Goal: Task Accomplishment & Management: Manage account settings

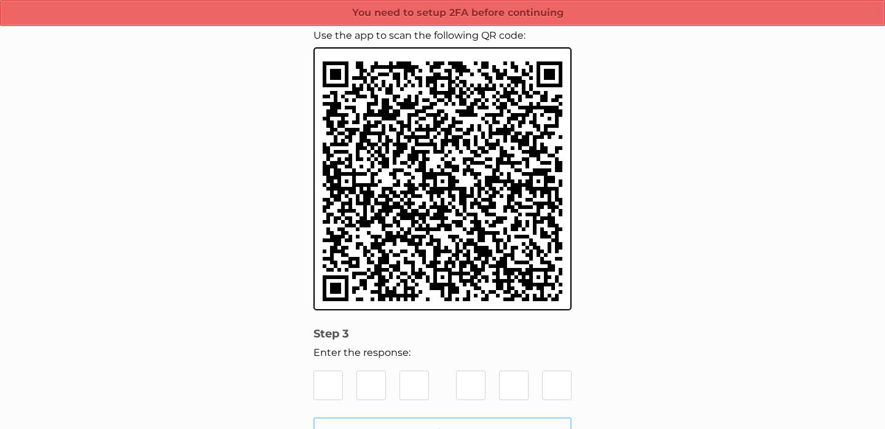
scroll to position [130, 0]
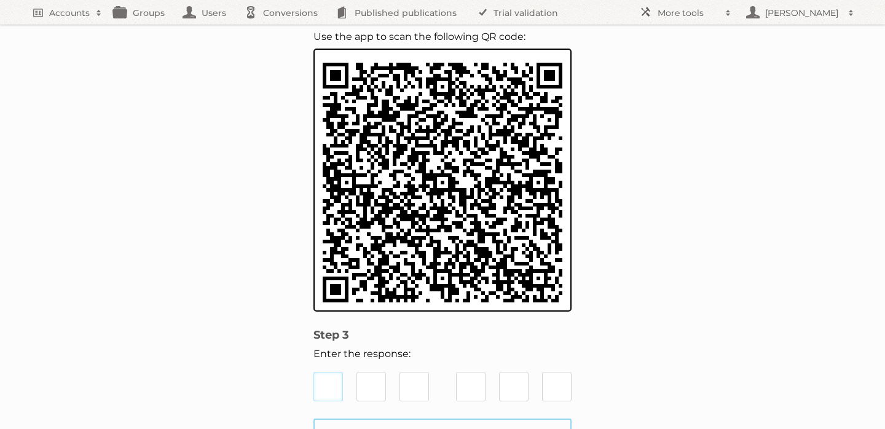
click at [319, 386] on input "text" at bounding box center [328, 387] width 30 height 30
type input "7"
type input "1"
type input "7"
type input "1"
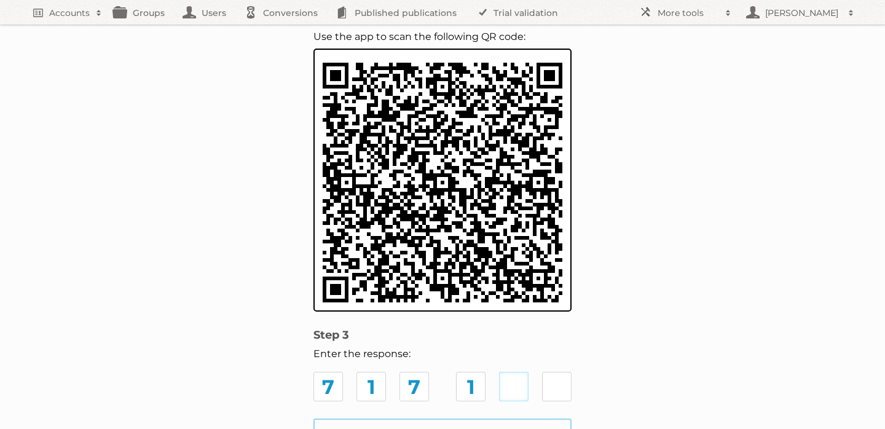
type input "1"
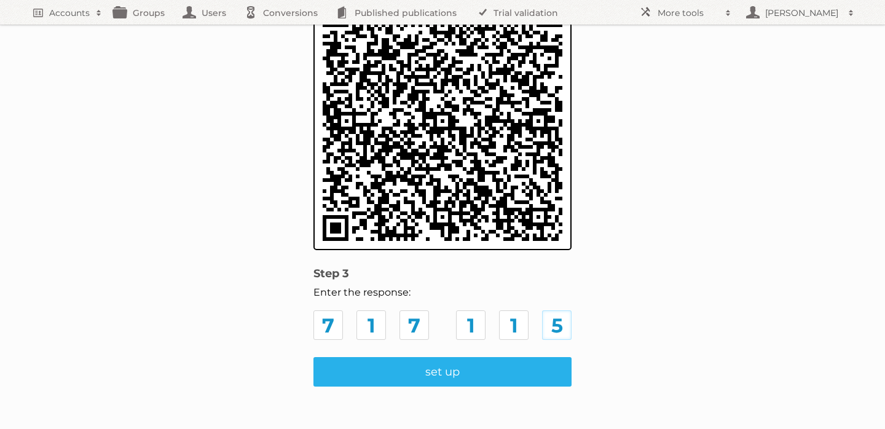
scroll to position [198, 0]
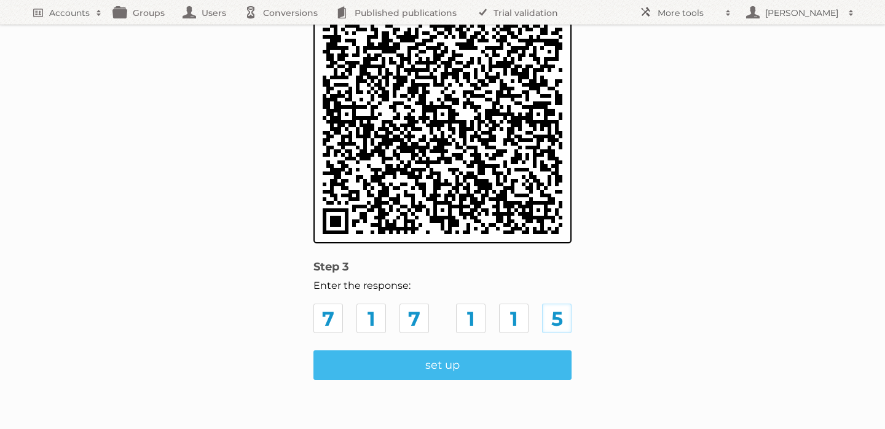
type input "5"
click at [451, 363] on input "set up" at bounding box center [442, 365] width 258 height 30
type input "Update Employee"
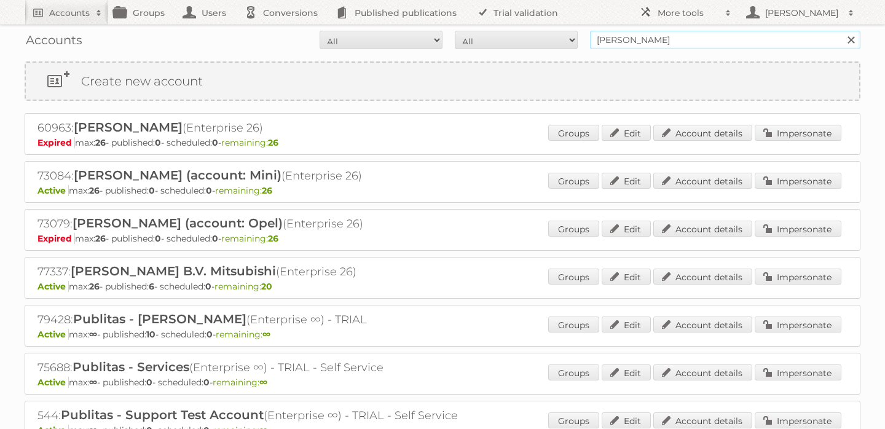
click at [663, 41] on input "mayster" at bounding box center [725, 40] width 270 height 18
type input "n11"
click at [841, 31] on input "Search" at bounding box center [850, 40] width 18 height 18
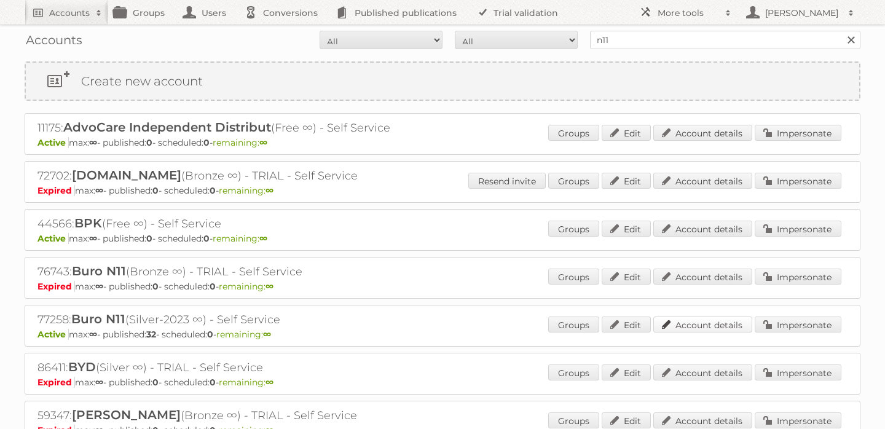
click at [686, 321] on link "Account details" at bounding box center [702, 325] width 99 height 16
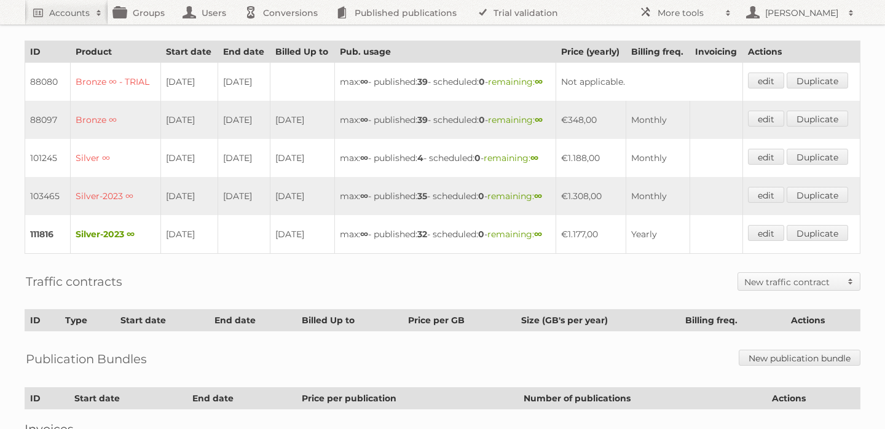
scroll to position [323, 0]
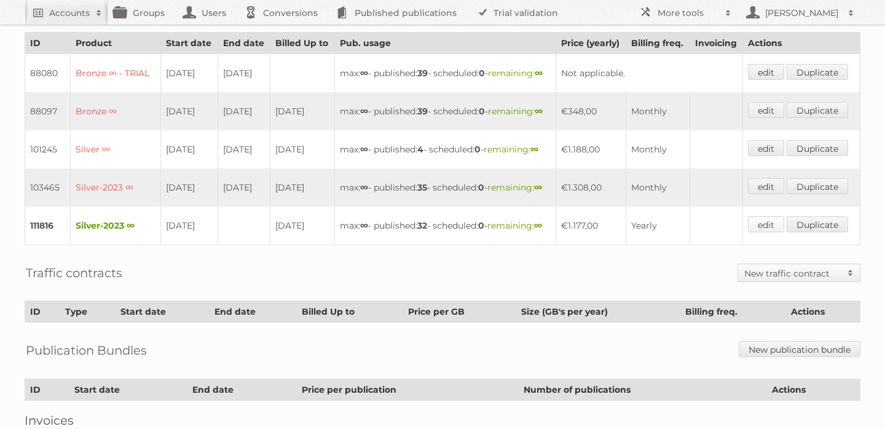
click at [775, 232] on link "edit" at bounding box center [766, 224] width 36 height 16
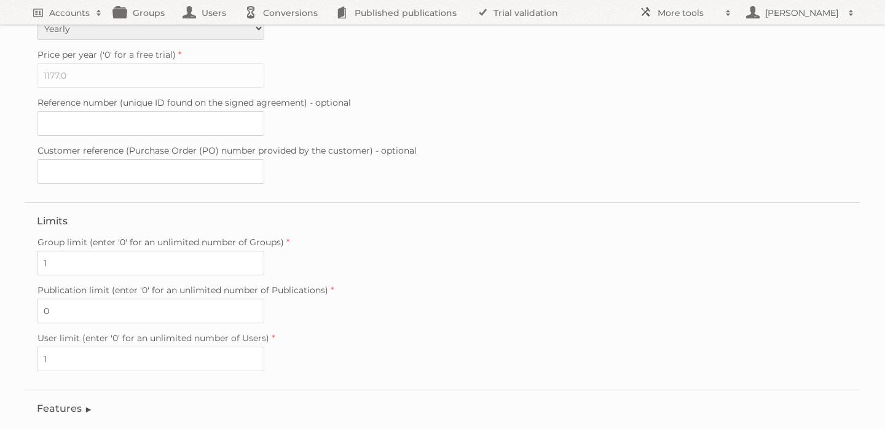
scroll to position [356, 0]
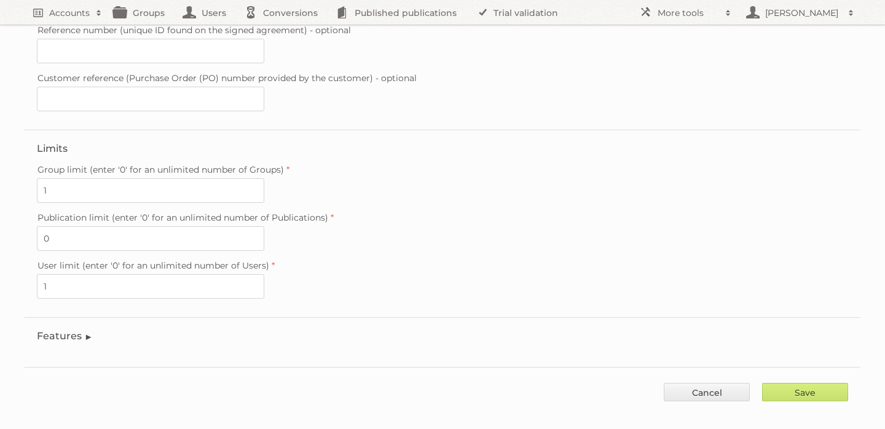
click at [71, 330] on legend "Features" at bounding box center [65, 336] width 56 height 12
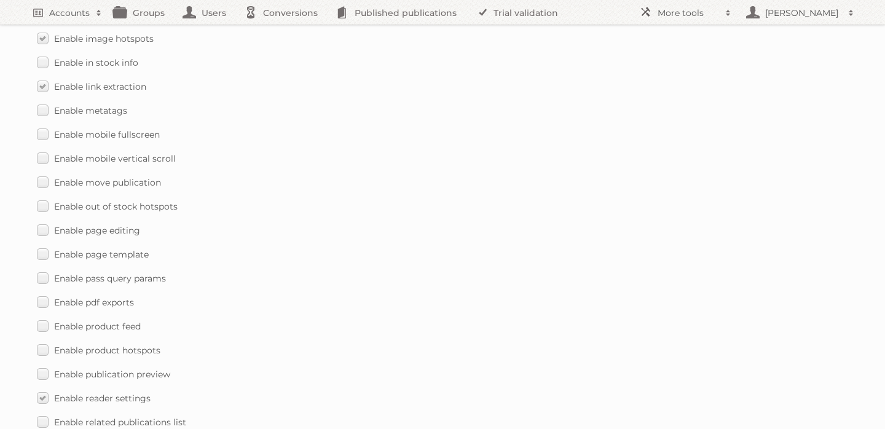
scroll to position [1400, 0]
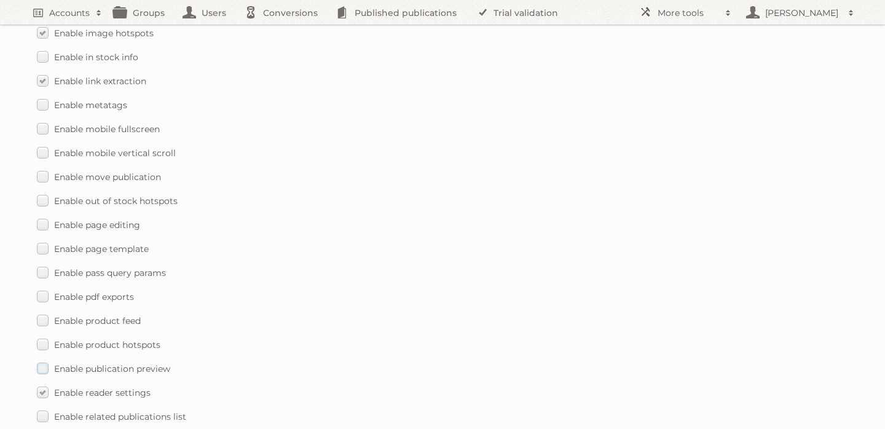
click at [40, 360] on label "Enable publication preview" at bounding box center [103, 369] width 133 height 18
click at [0, 0] on input "Enable publication preview" at bounding box center [0, 0] width 0 height 0
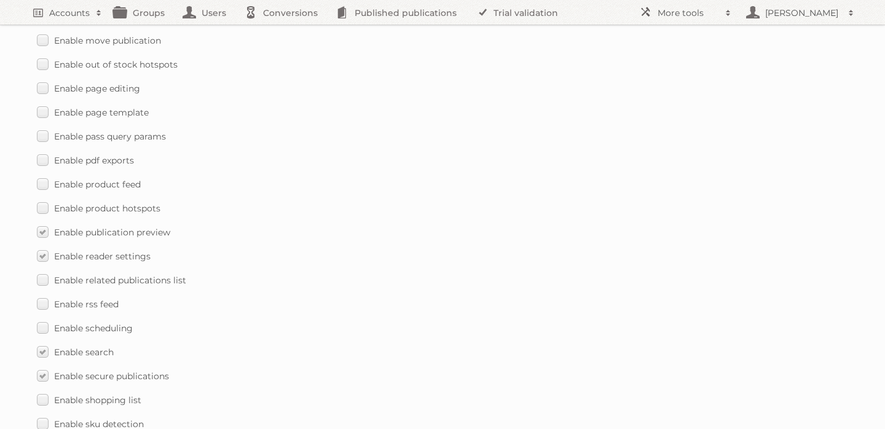
scroll to position [1819, 0]
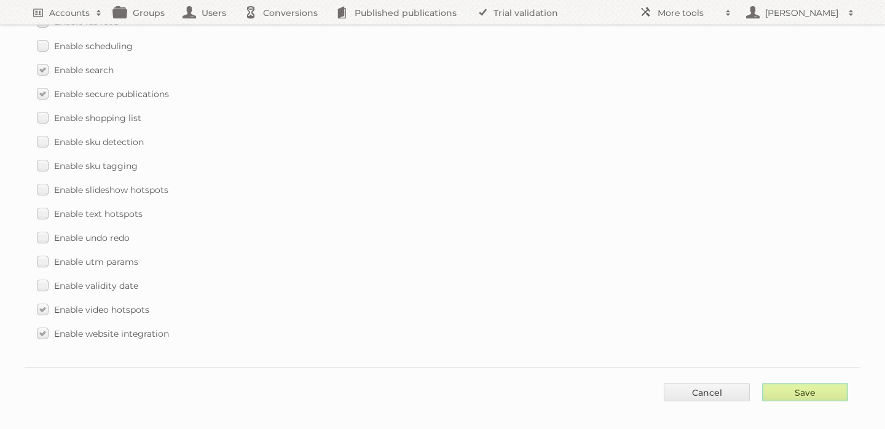
click at [815, 383] on input "Save" at bounding box center [805, 392] width 86 height 18
type input "..."
